Goal: Transaction & Acquisition: Purchase product/service

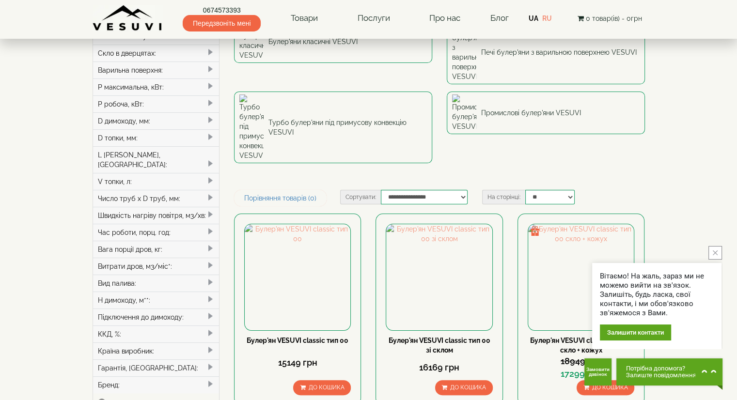
scroll to position [97, 0]
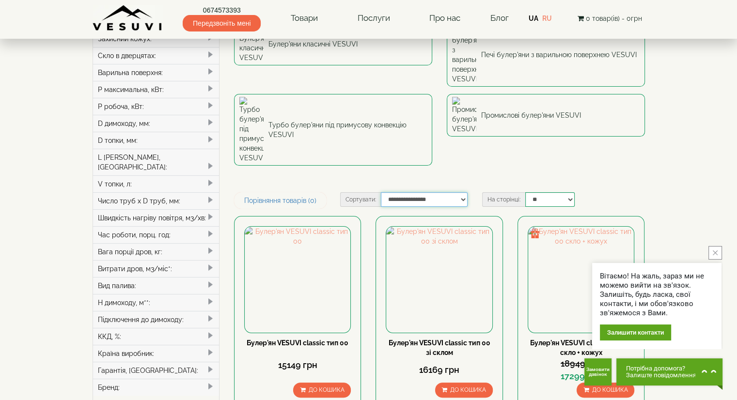
click at [462, 192] on select "**********" at bounding box center [424, 199] width 87 height 15
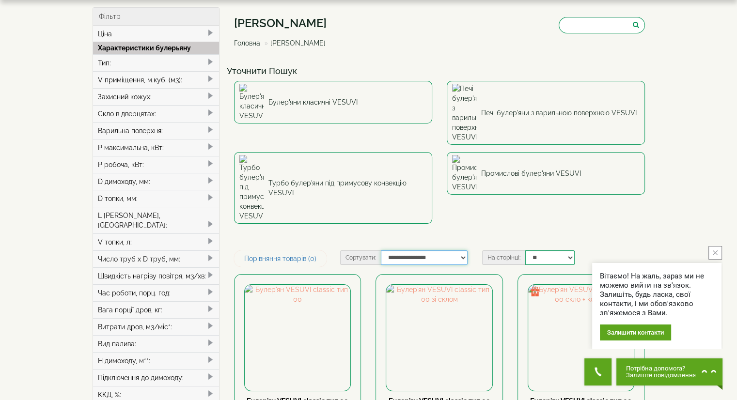
scroll to position [0, 0]
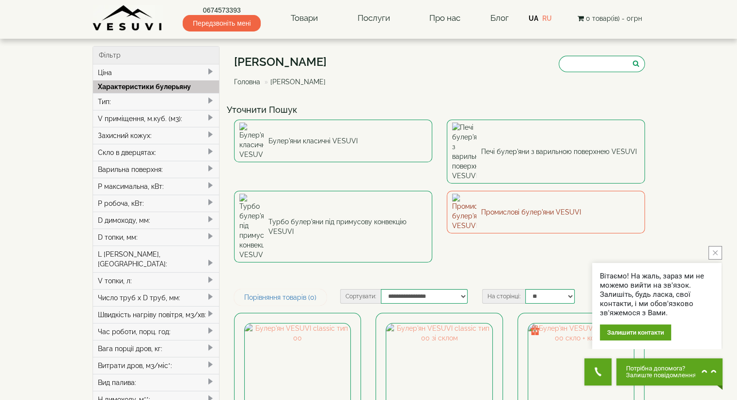
click at [510, 191] on link "Промислові булер'яни VESUVI" at bounding box center [546, 212] width 198 height 43
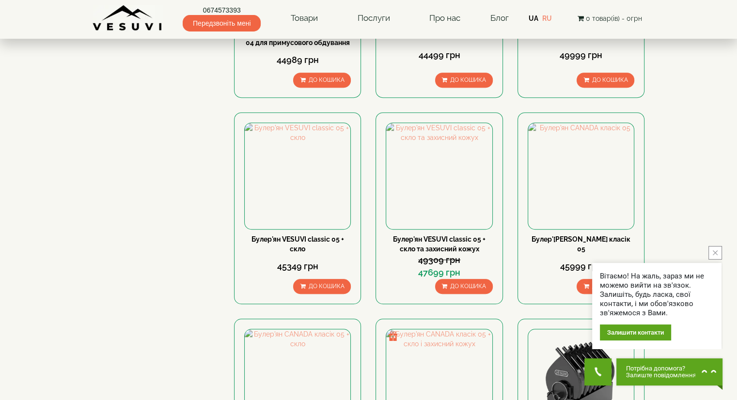
scroll to position [630, 0]
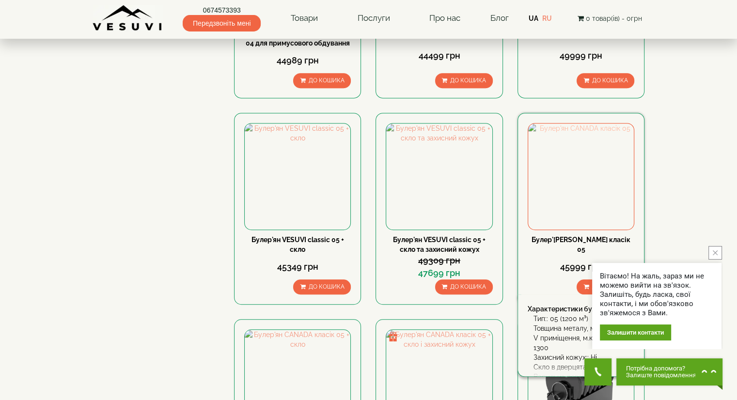
click at [581, 180] on img at bounding box center [581, 177] width 106 height 106
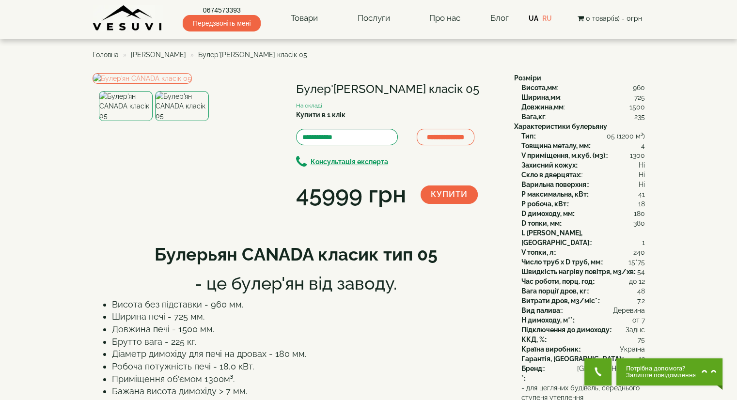
click at [185, 121] on img at bounding box center [182, 106] width 54 height 30
click at [124, 121] on img at bounding box center [126, 106] width 54 height 30
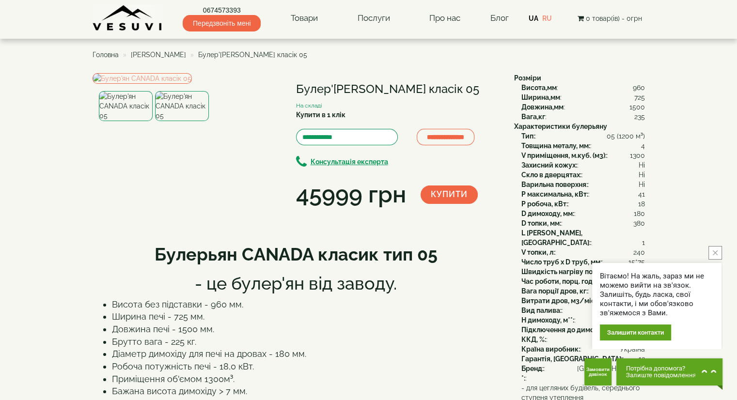
click at [715, 252] on icon "close button" at bounding box center [714, 252] width 5 height 5
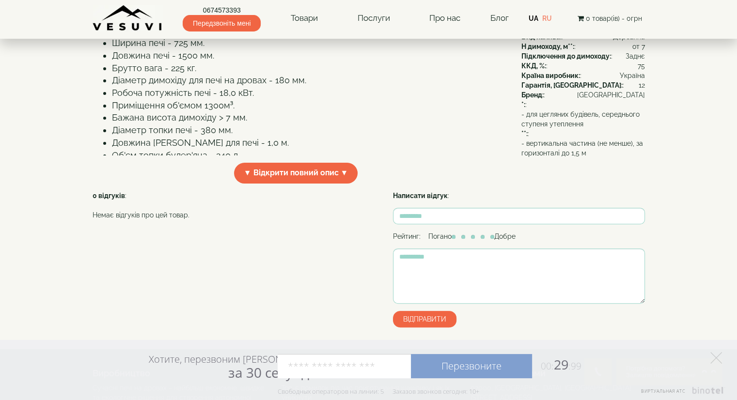
scroll to position [291, 0]
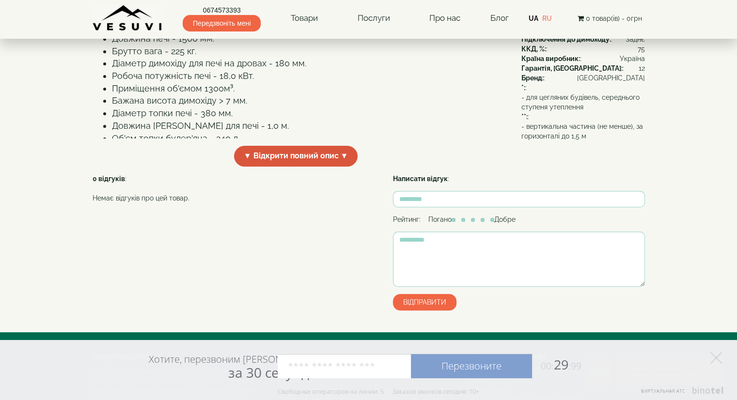
click at [300, 167] on span "▼ Відкрити повний опис ▼" at bounding box center [296, 156] width 124 height 21
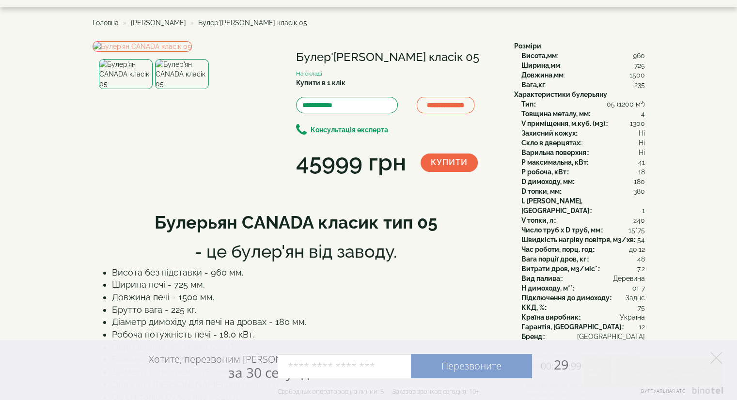
scroll to position [0, 0]
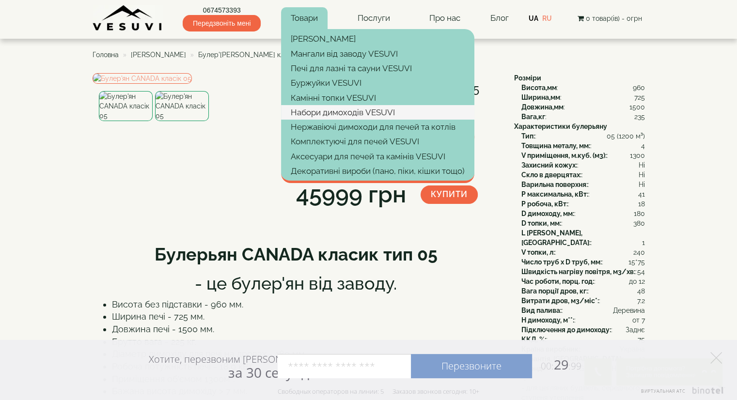
click at [347, 111] on link "Набори димоходів VESUVI" at bounding box center [377, 112] width 193 height 15
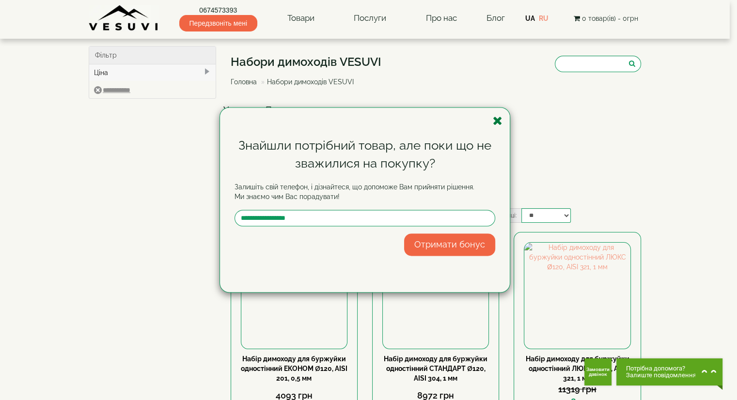
click at [498, 120] on icon "button" at bounding box center [498, 121] width 10 height 12
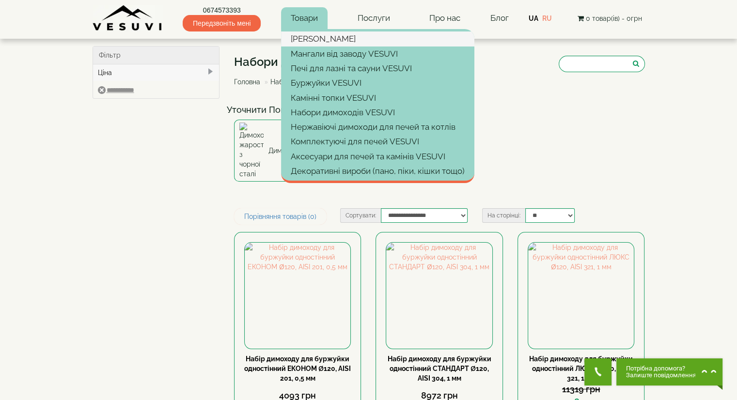
click at [316, 36] on link "[PERSON_NAME]" at bounding box center [377, 38] width 193 height 15
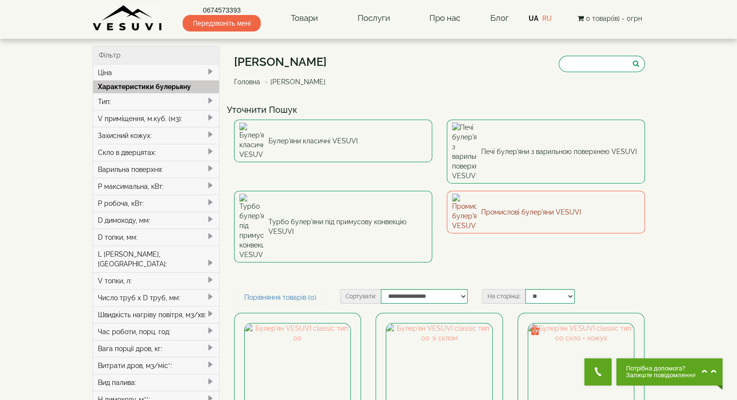
click at [521, 191] on link "Промислові булер'яни VESUVI" at bounding box center [546, 212] width 198 height 43
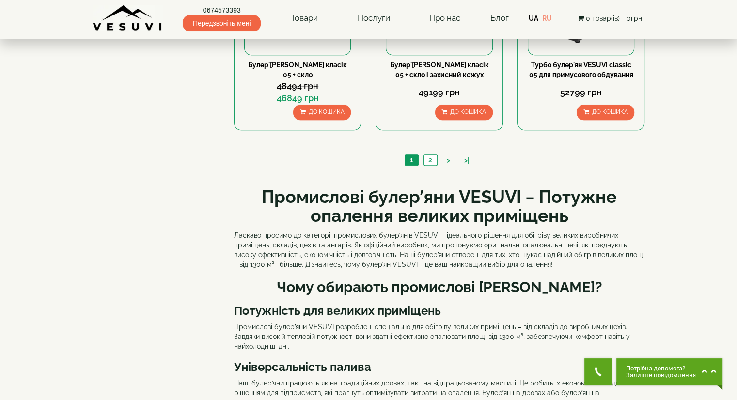
scroll to position [1066, 0]
